Goal: Check status: Check status

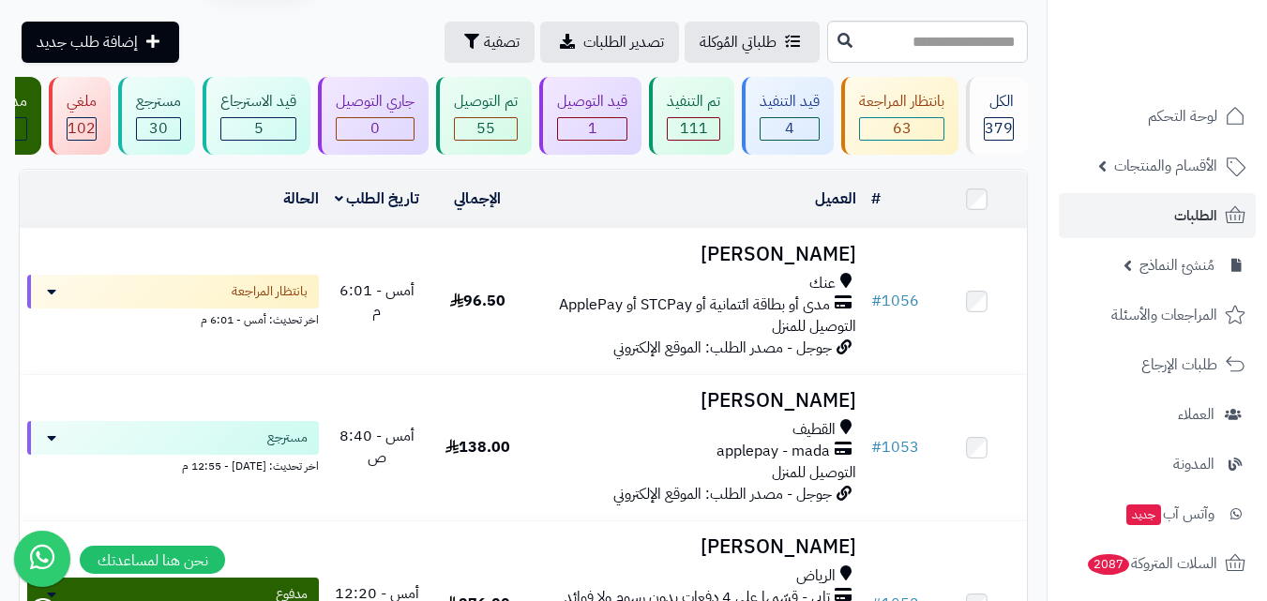
scroll to position [187, 0]
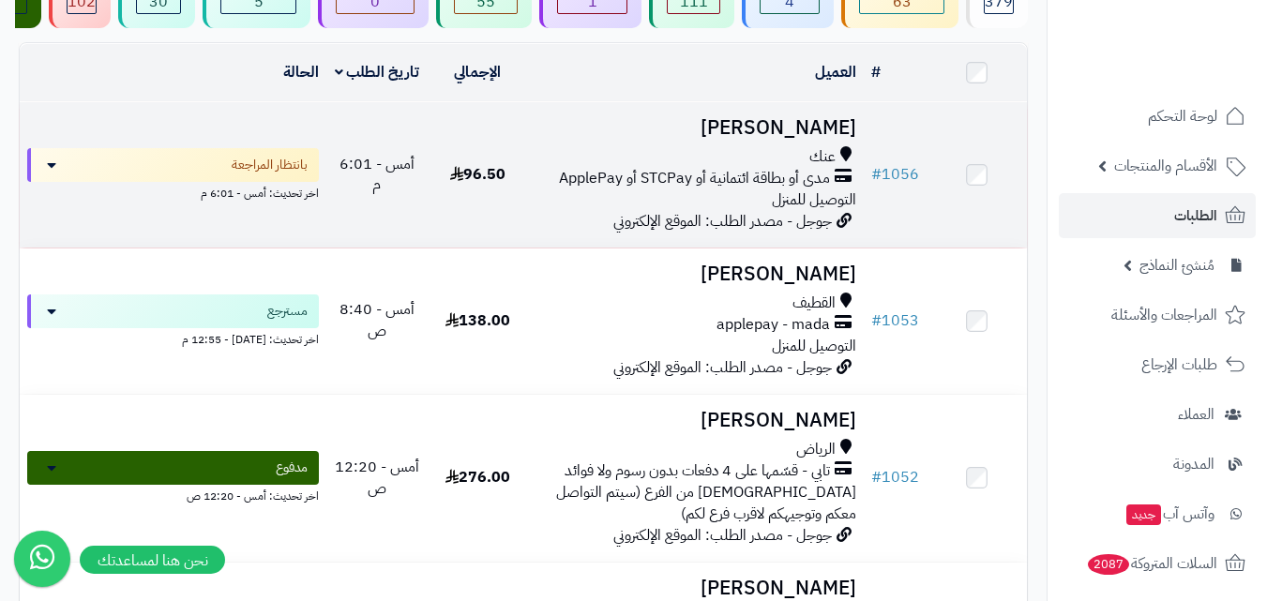
click at [627, 202] on div "عنك مدى أو بطاقة ائتمانية أو STCPay أو ApplePay التوصيل للمنزل" at bounding box center [695, 178] width 321 height 65
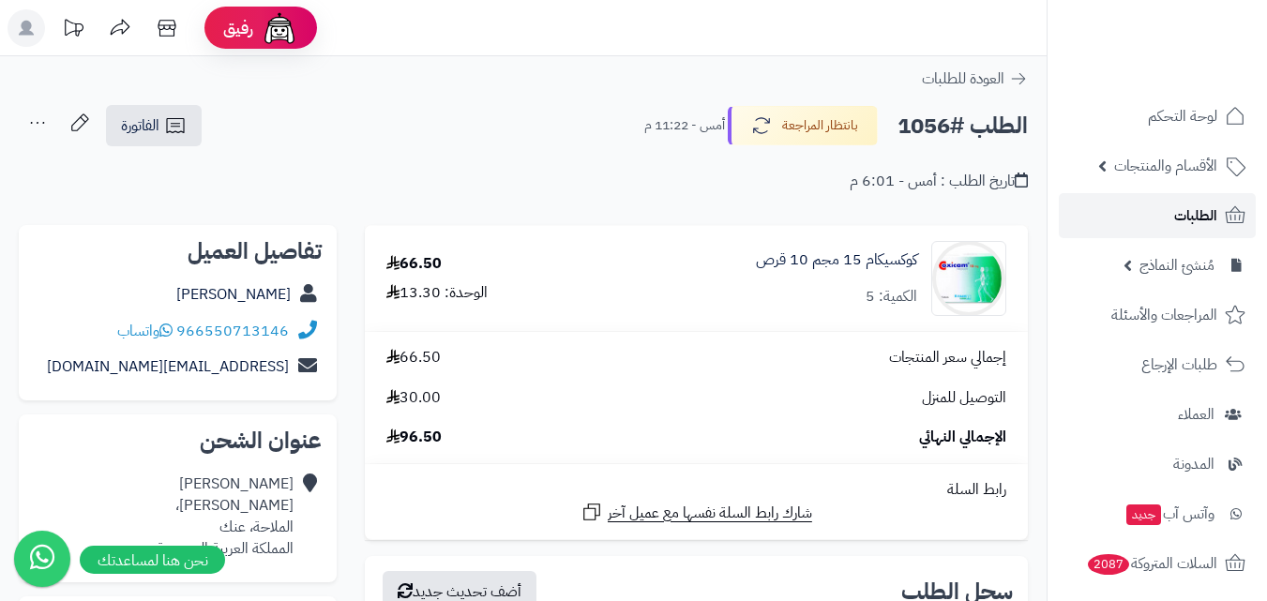
click at [1191, 208] on span "الطلبات" at bounding box center [1195, 215] width 43 height 26
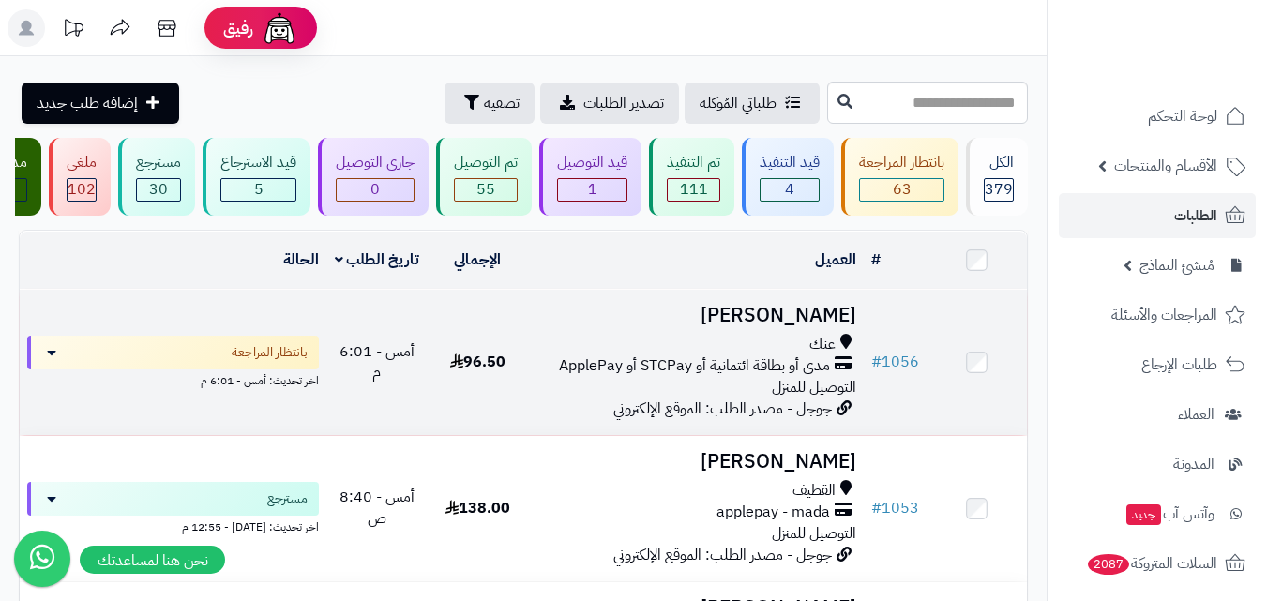
click at [668, 373] on span "مدى أو بطاقة ائتمانية أو STCPay أو ApplePay" at bounding box center [694, 366] width 271 height 22
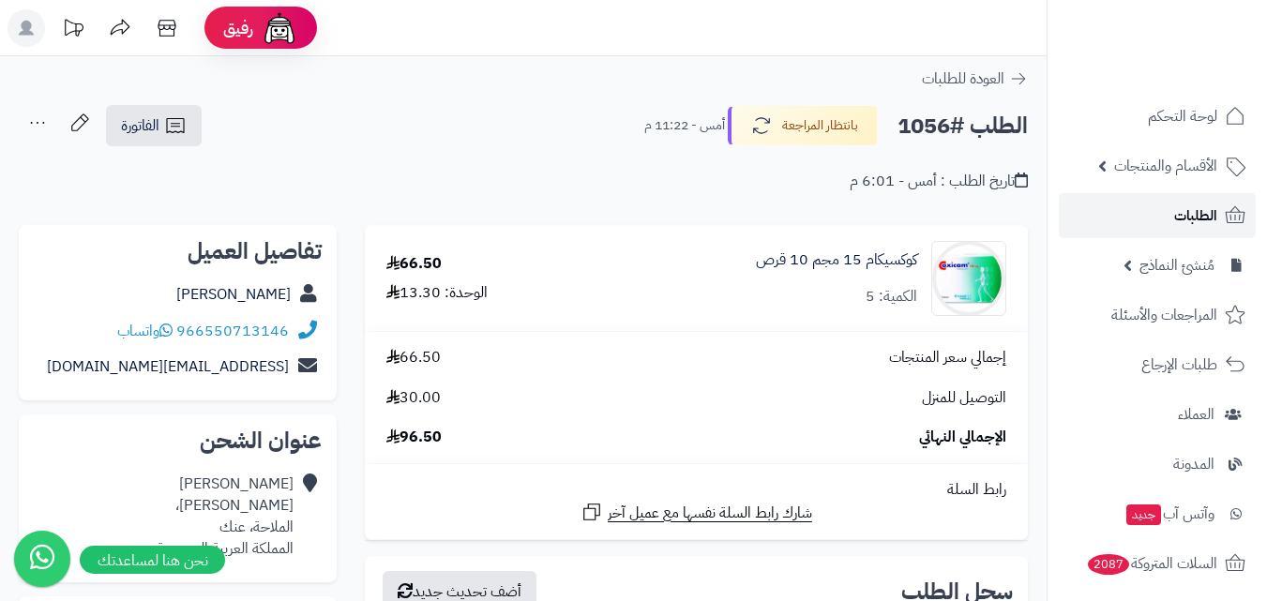
click at [1152, 228] on link "الطلبات" at bounding box center [1156, 215] width 197 height 45
